Goal: Task Accomplishment & Management: Use online tool/utility

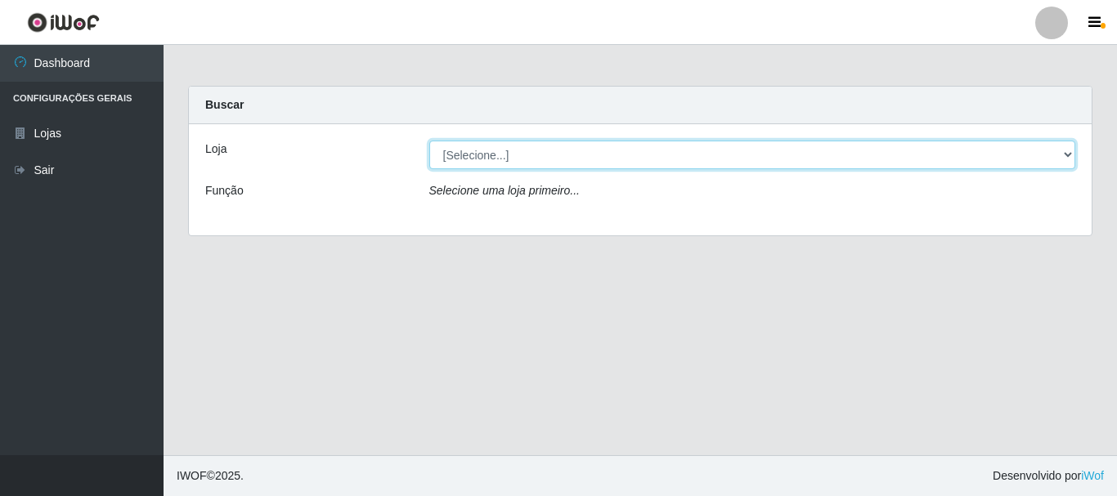
click at [1064, 154] on select "[Selecione...] [GEOGRAPHIC_DATA] [GEOGRAPHIC_DATA]" at bounding box center [752, 155] width 647 height 29
select select "64"
click at [429, 141] on select "[Selecione...] [GEOGRAPHIC_DATA] [GEOGRAPHIC_DATA]" at bounding box center [752, 155] width 647 height 29
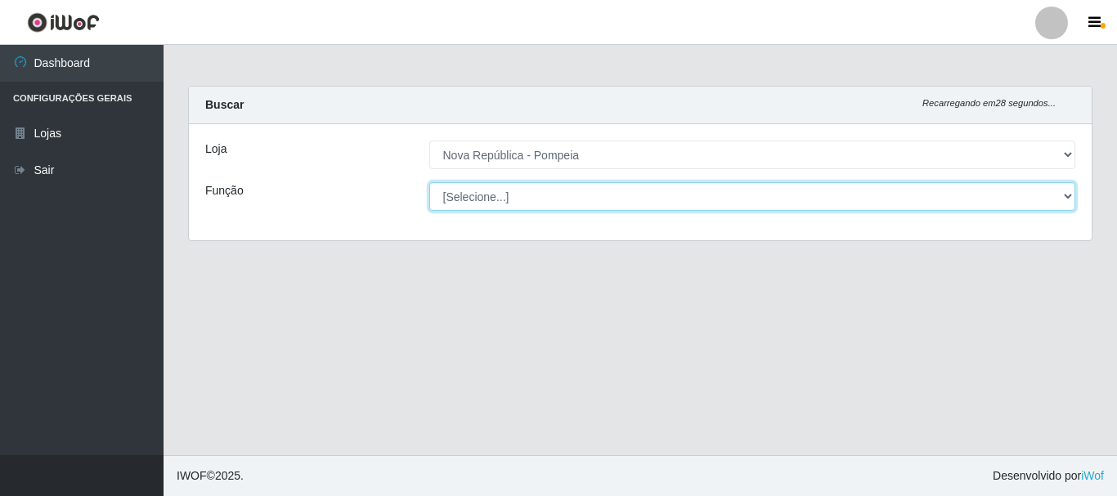
click at [1067, 195] on select "[Selecione...] Balconista Operador de Caixa Recepcionista Repositor" at bounding box center [752, 196] width 647 height 29
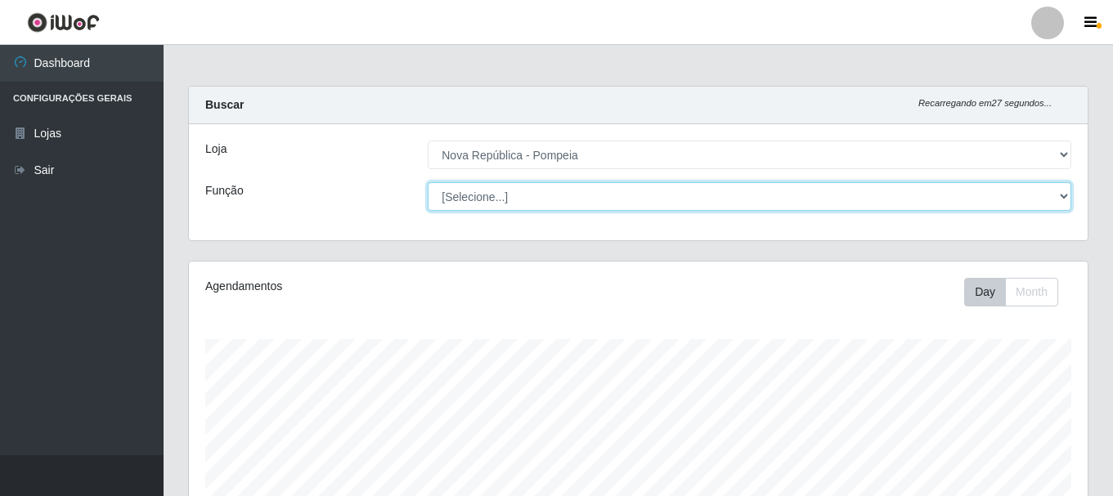
scroll to position [339, 898]
select select "22"
click at [428, 182] on select "[Selecione...] Balconista Operador de Caixa Recepcionista Repositor" at bounding box center [749, 196] width 643 height 29
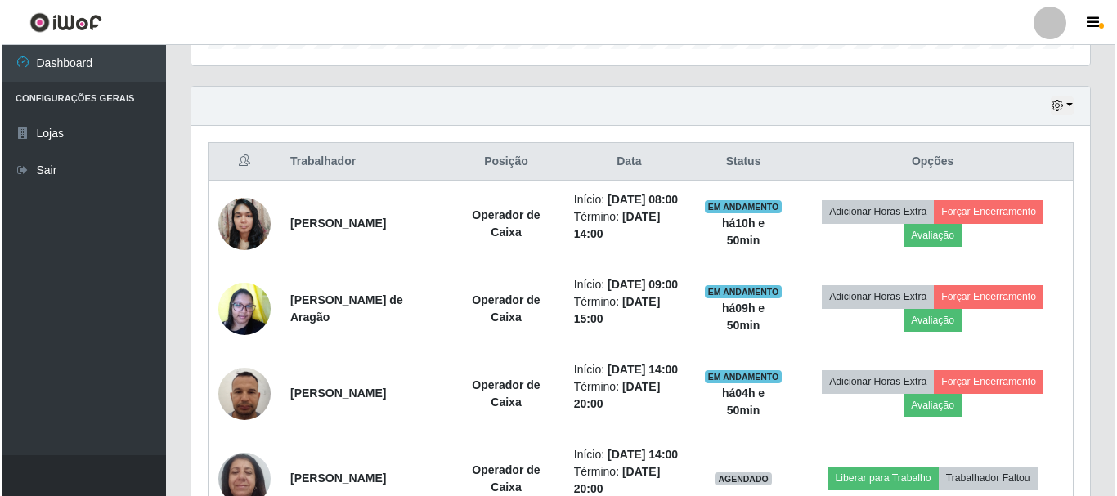
scroll to position [544, 0]
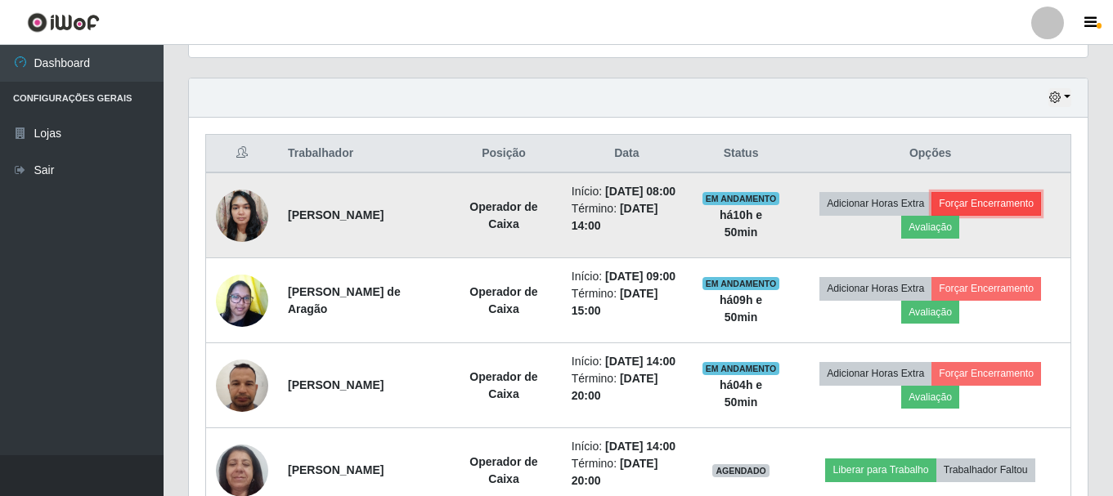
click at [1002, 209] on button "Forçar Encerramento" at bounding box center [986, 203] width 110 height 23
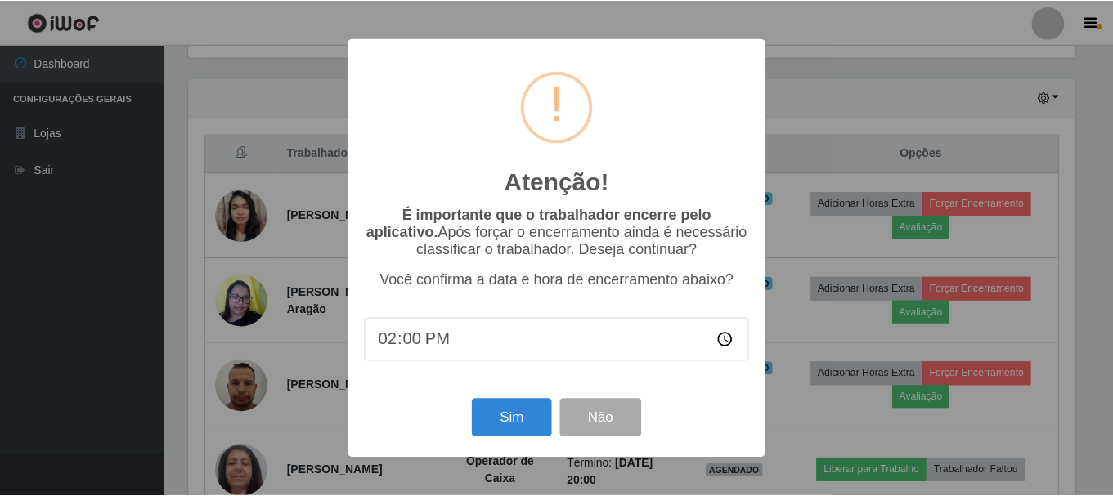
scroll to position [339, 890]
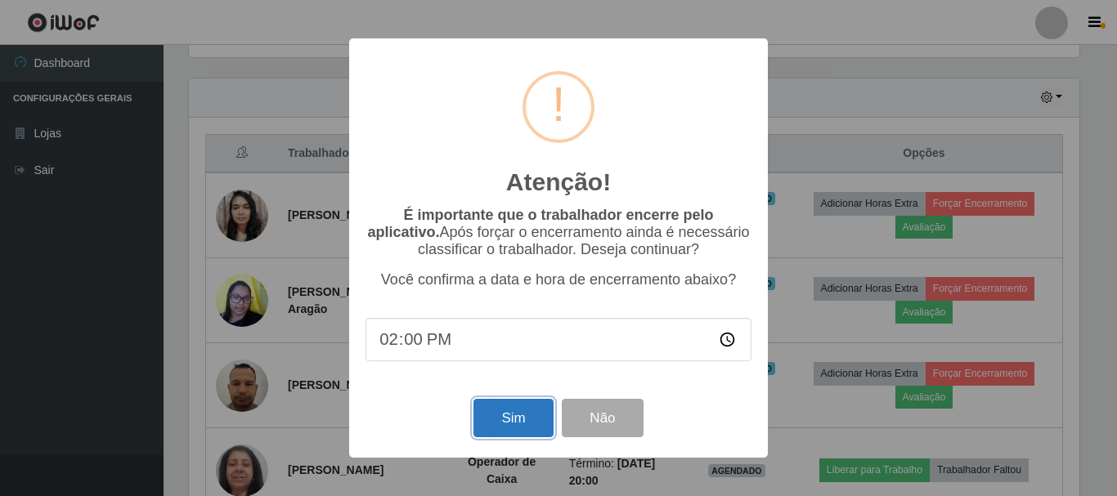
click at [531, 420] on button "Sim" at bounding box center [512, 418] width 79 height 38
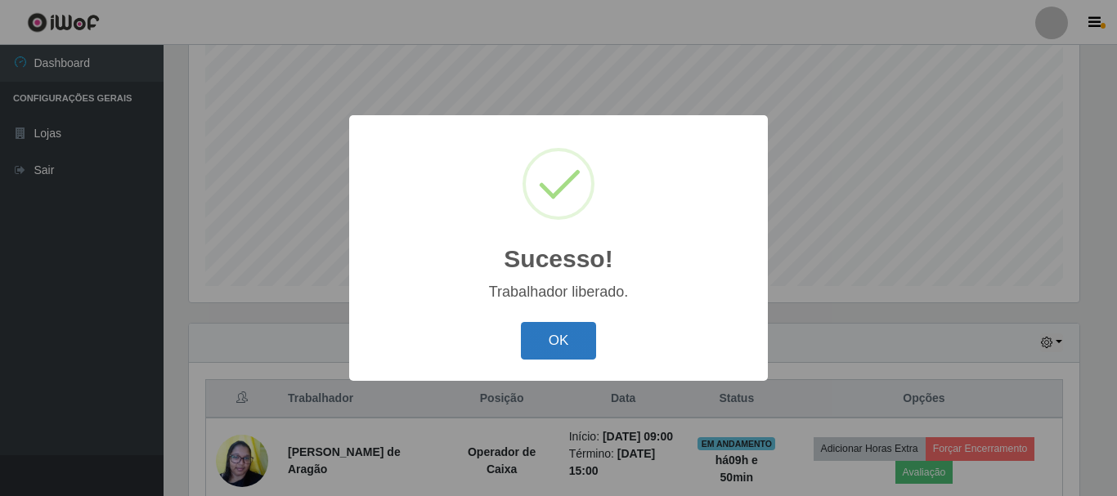
click at [554, 329] on button "OK" at bounding box center [559, 341] width 76 height 38
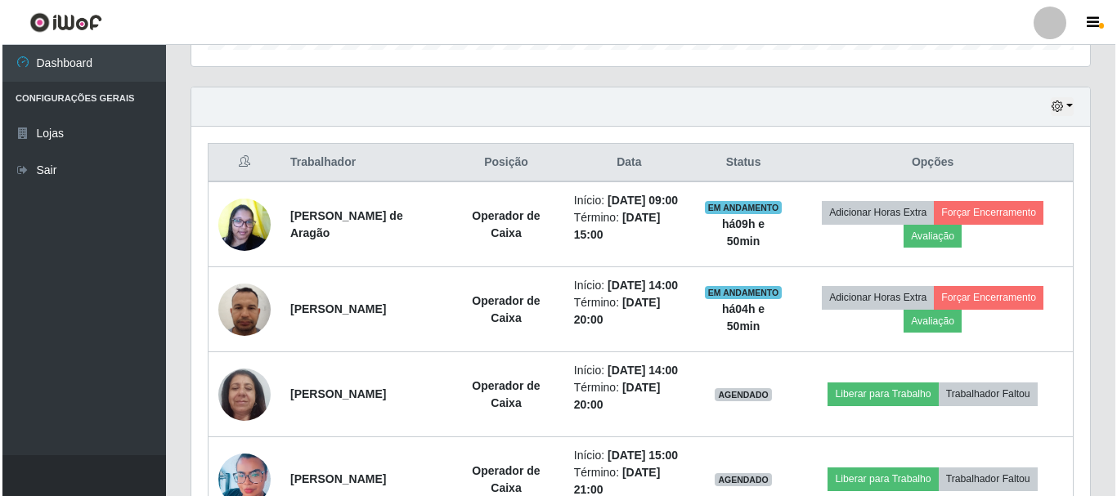
scroll to position [544, 0]
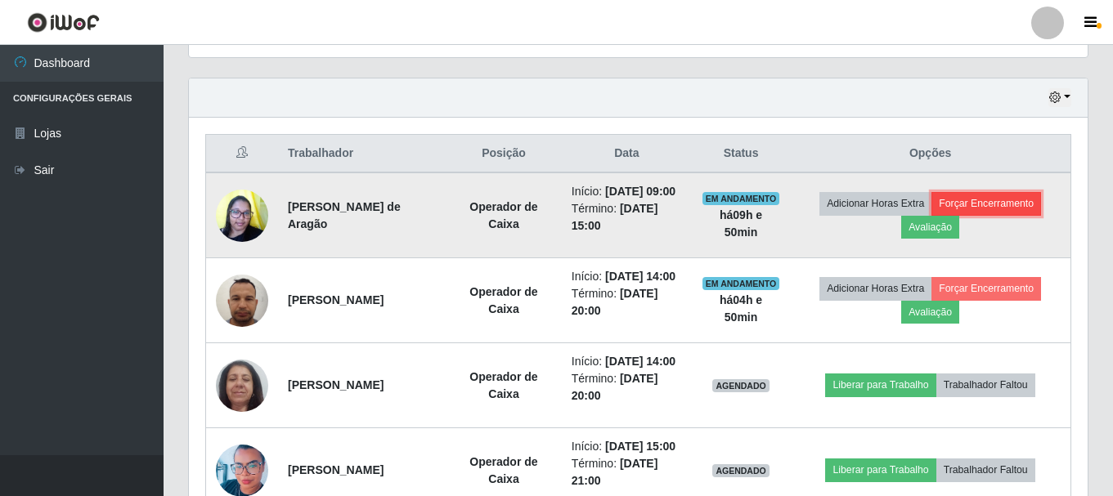
click at [991, 213] on button "Forçar Encerramento" at bounding box center [986, 203] width 110 height 23
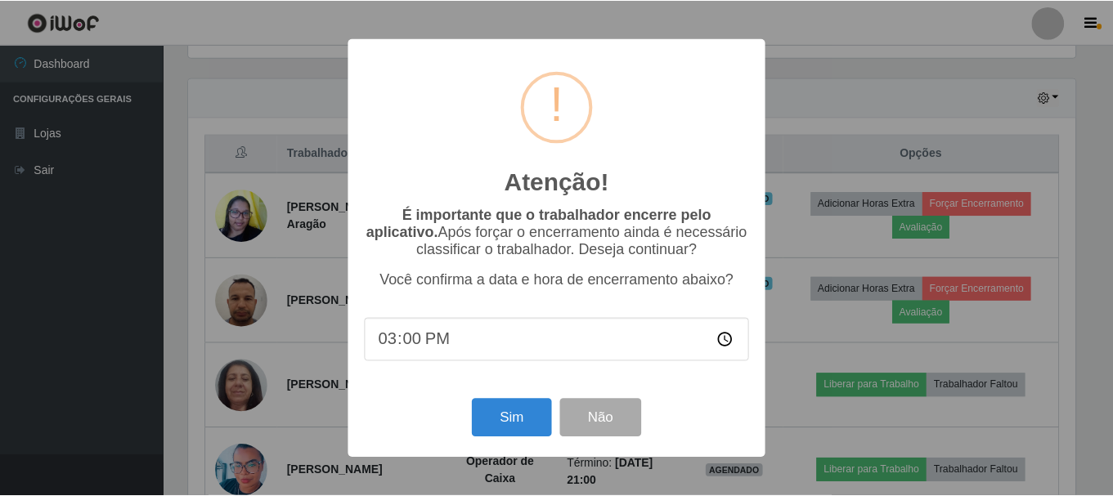
scroll to position [339, 890]
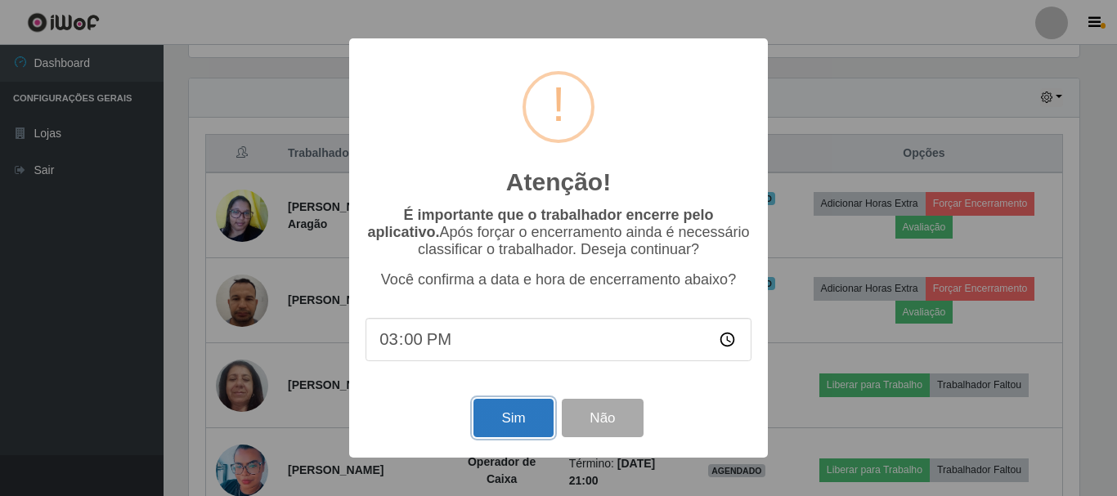
click at [492, 419] on button "Sim" at bounding box center [512, 418] width 79 height 38
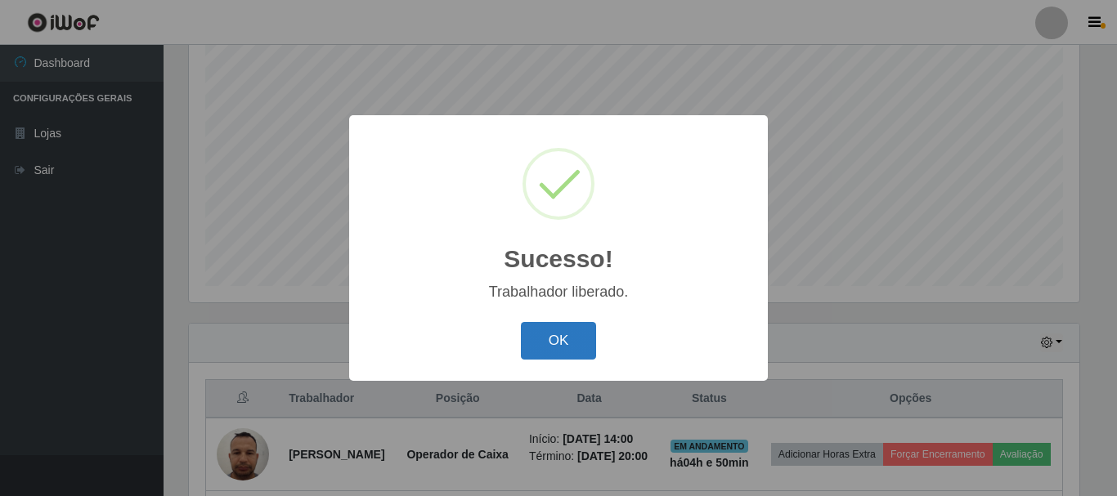
click at [554, 343] on button "OK" at bounding box center [559, 341] width 76 height 38
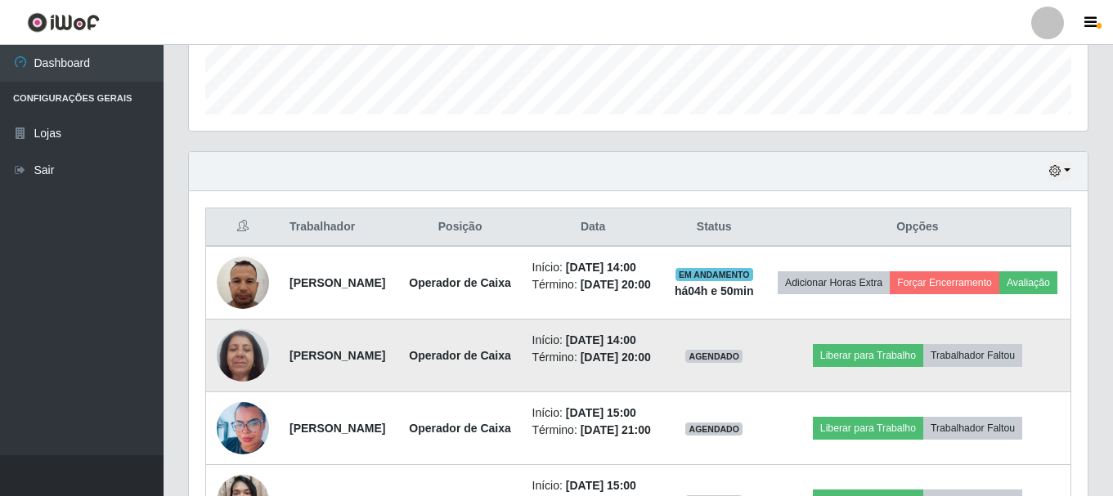
scroll to position [544, 0]
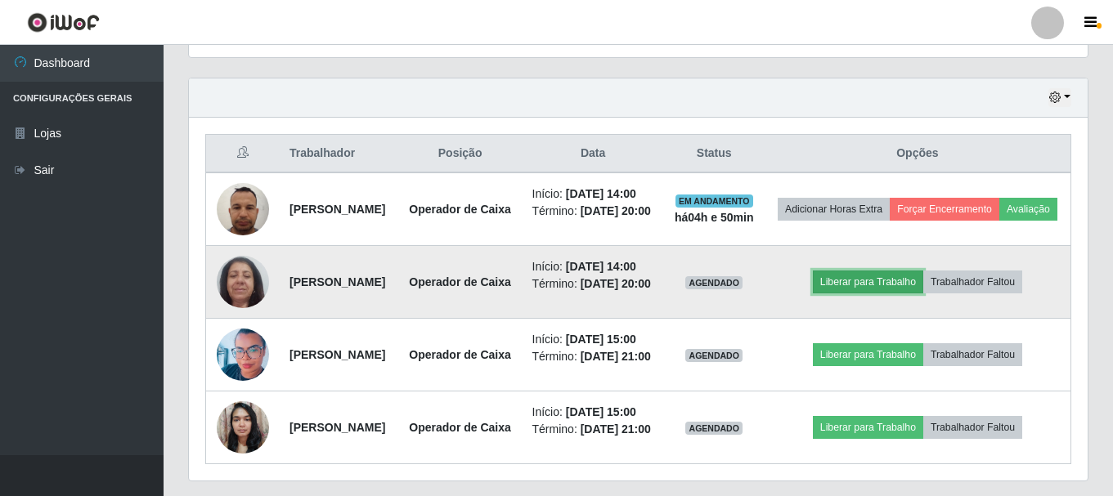
click at [894, 293] on button "Liberar para Trabalho" at bounding box center [868, 282] width 110 height 23
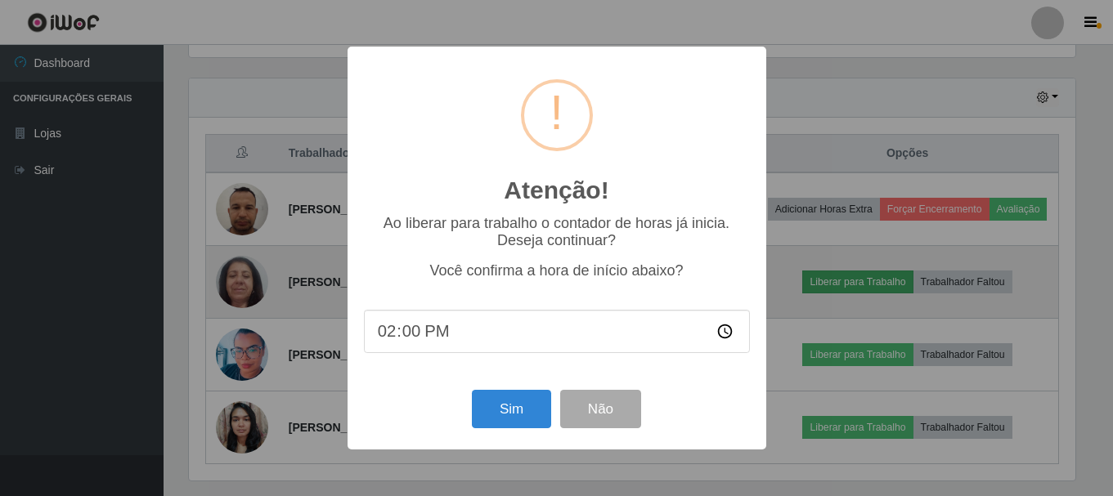
scroll to position [339, 890]
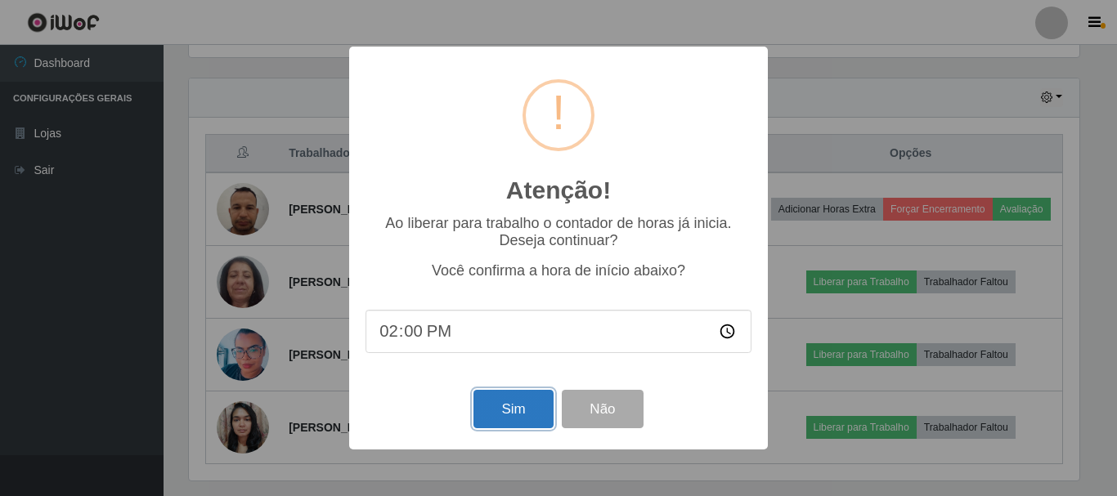
click at [519, 416] on button "Sim" at bounding box center [512, 409] width 79 height 38
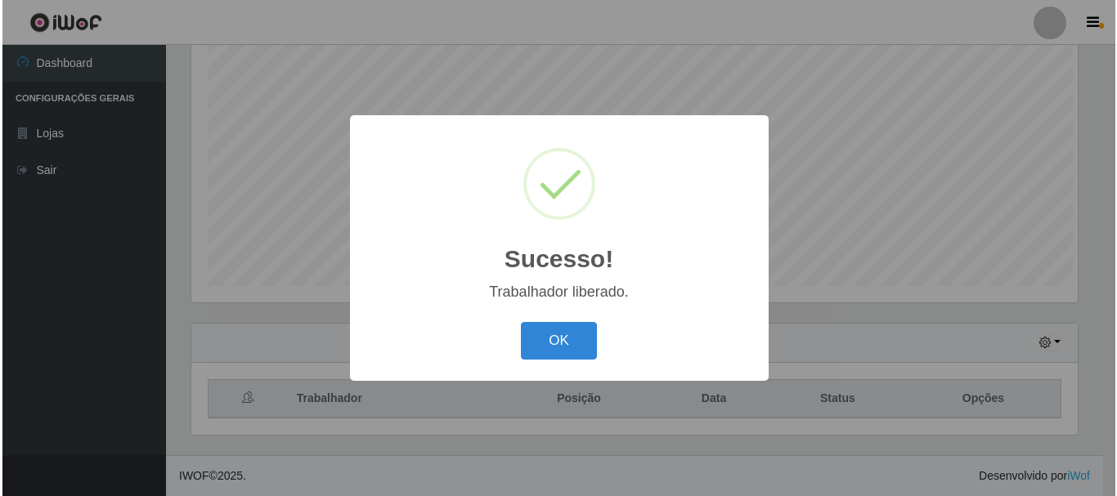
scroll to position [0, 0]
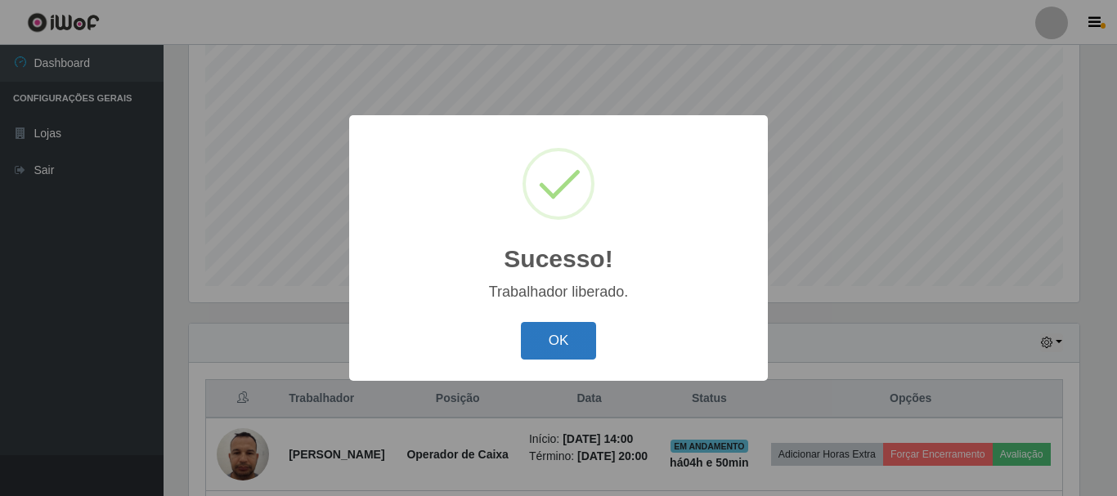
click at [544, 339] on button "OK" at bounding box center [559, 341] width 76 height 38
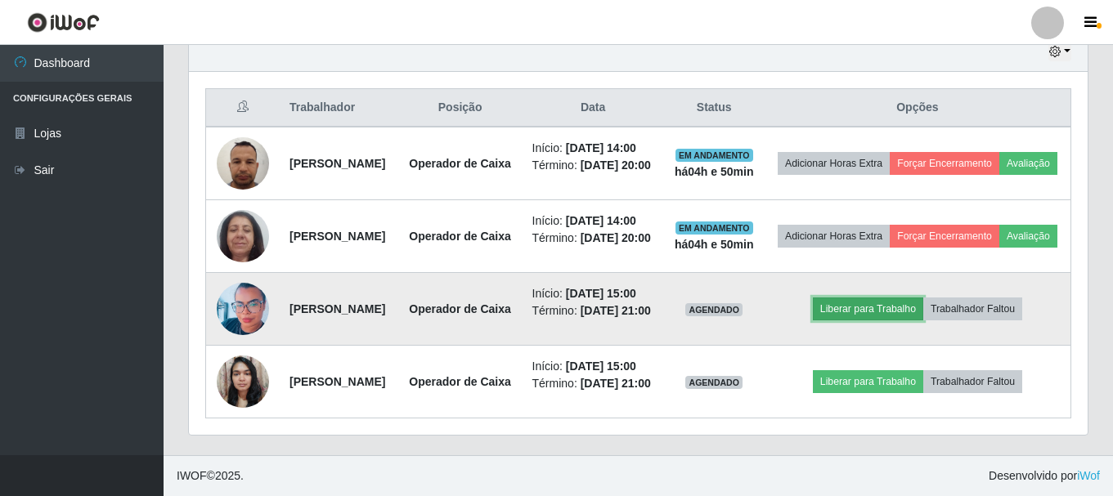
click at [897, 298] on button "Liberar para Trabalho" at bounding box center [868, 309] width 110 height 23
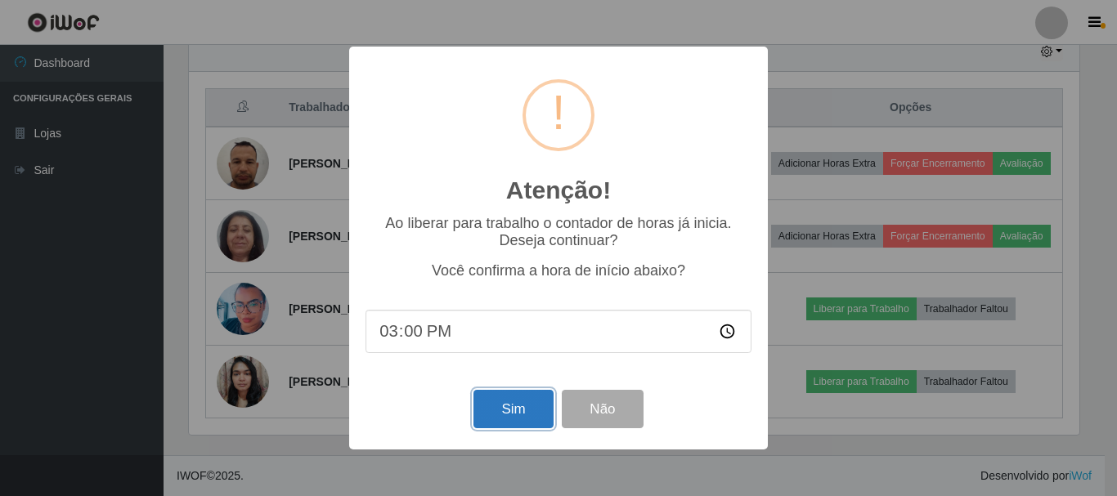
click at [496, 415] on button "Sim" at bounding box center [512, 409] width 79 height 38
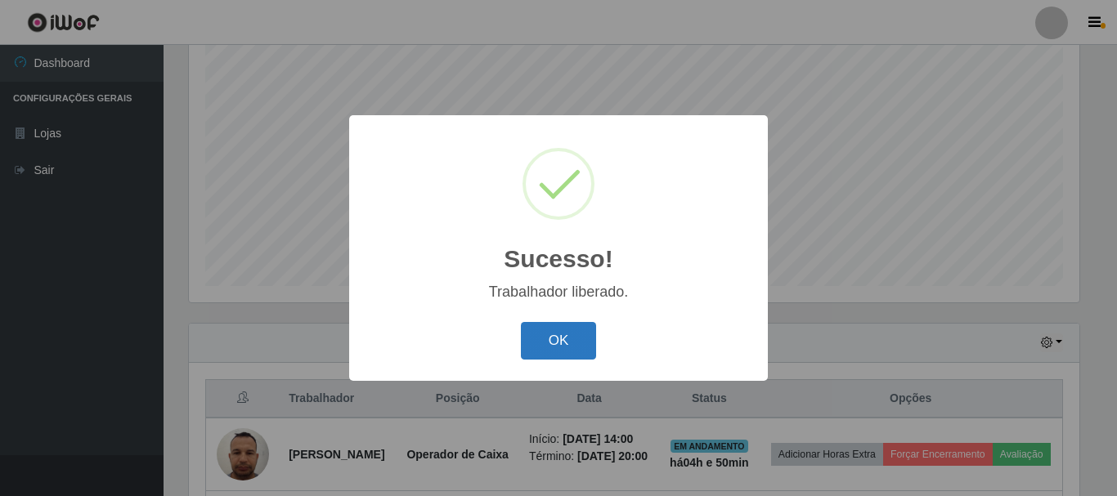
click at [546, 345] on button "OK" at bounding box center [559, 341] width 76 height 38
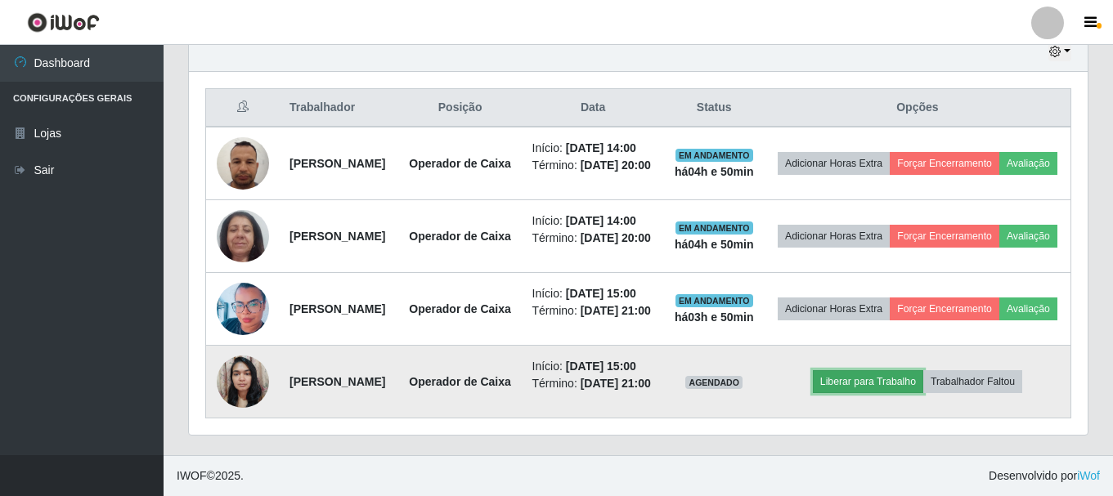
click at [920, 377] on button "Liberar para Trabalho" at bounding box center [868, 381] width 110 height 23
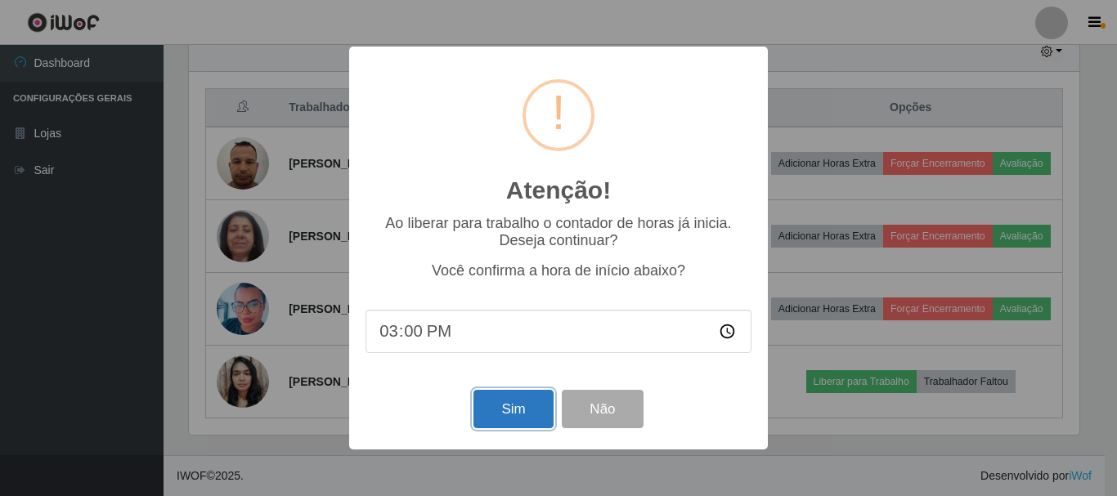
click at [506, 426] on button "Sim" at bounding box center [512, 409] width 79 height 38
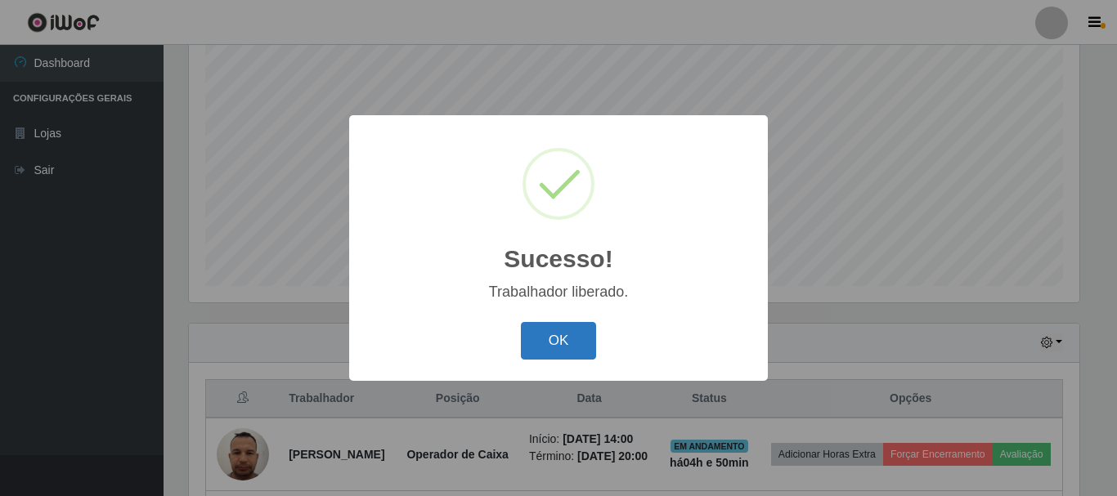
click at [560, 340] on button "OK" at bounding box center [559, 341] width 76 height 38
